Goal: Information Seeking & Learning: Learn about a topic

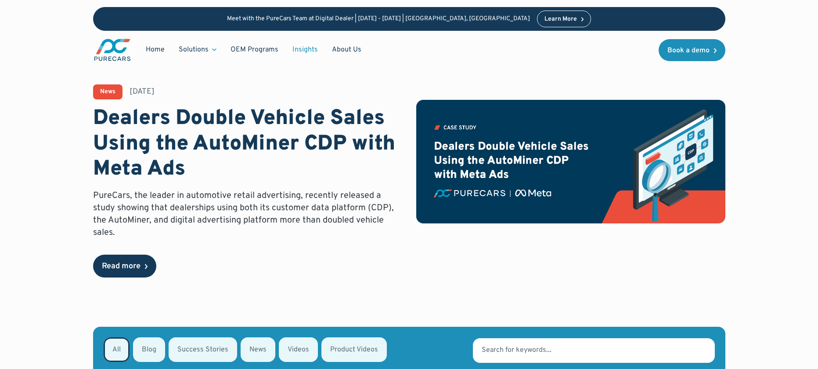
click at [135, 262] on div "Read more" at bounding box center [121, 266] width 39 height 8
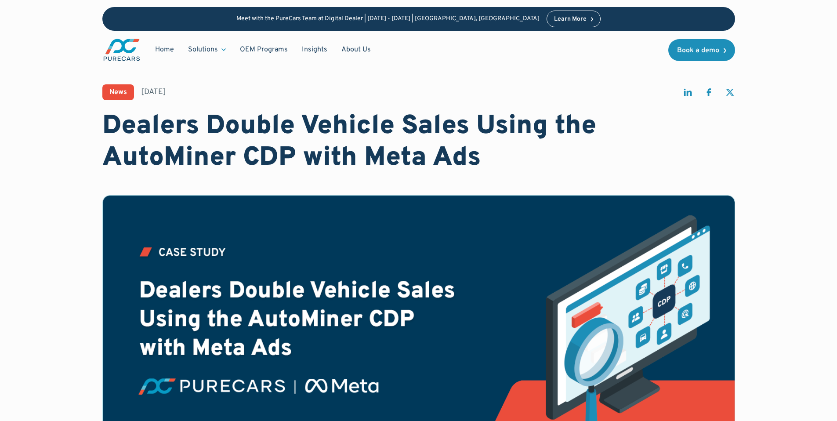
click at [554, 16] on div "Learn More" at bounding box center [570, 19] width 33 height 6
